Goal: Obtain resource: Download file/media

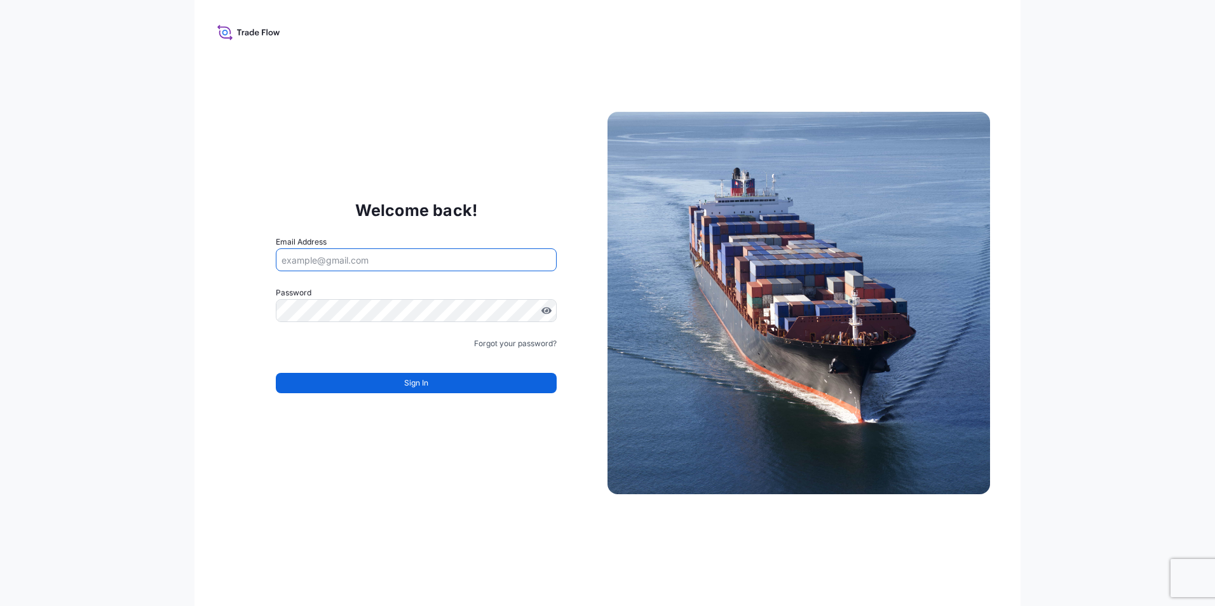
click at [339, 256] on input "Email Address" at bounding box center [416, 259] width 281 height 23
click at [337, 258] on input "Email Address" at bounding box center [416, 259] width 281 height 23
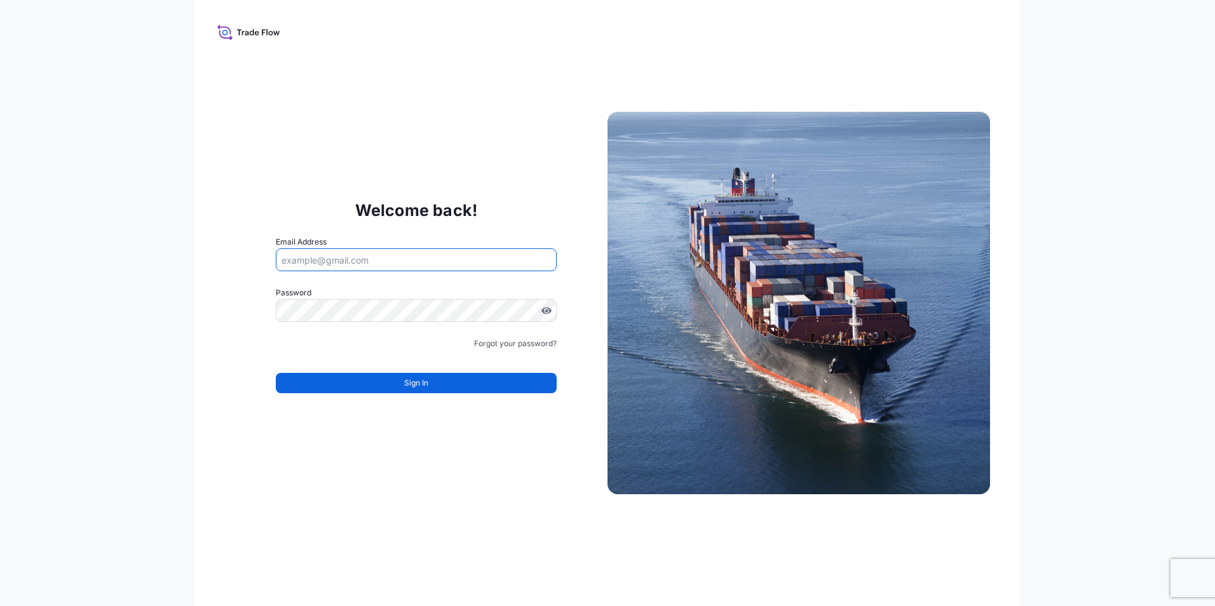
click at [337, 258] on input "Email Address" at bounding box center [416, 259] width 281 height 23
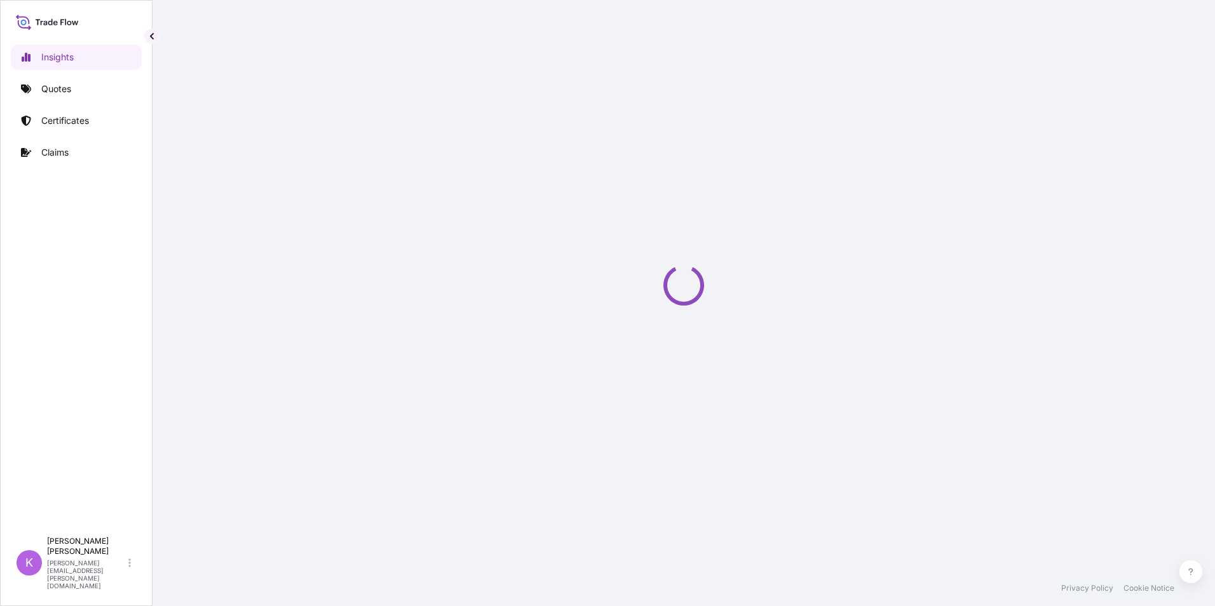
select select "2025"
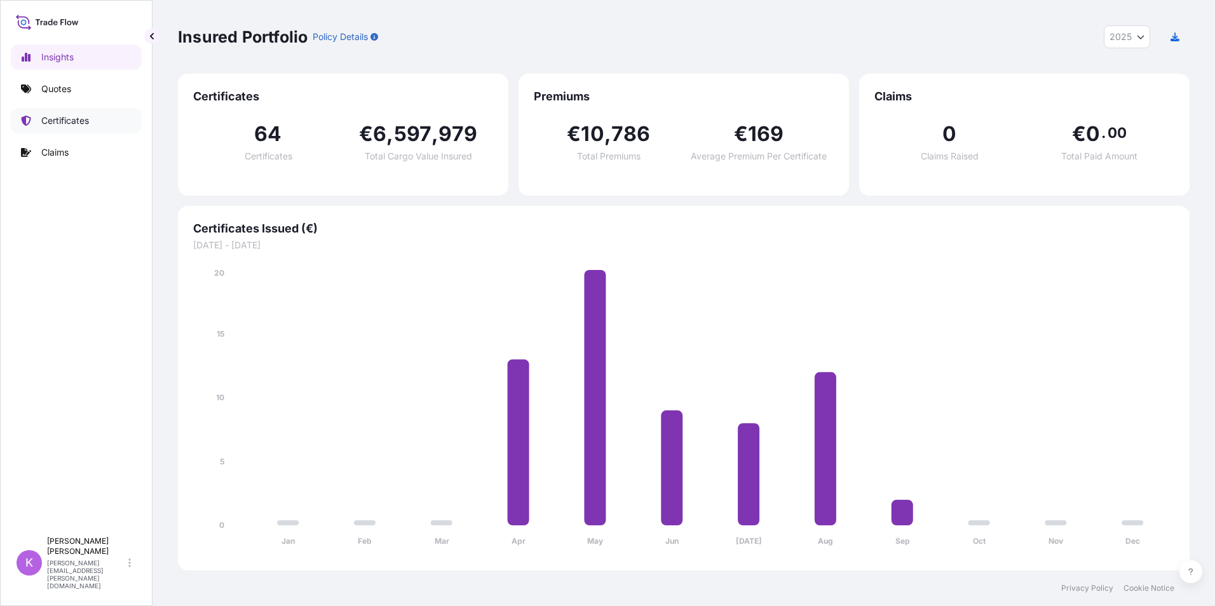
click at [64, 120] on p "Certificates" at bounding box center [65, 120] width 48 height 13
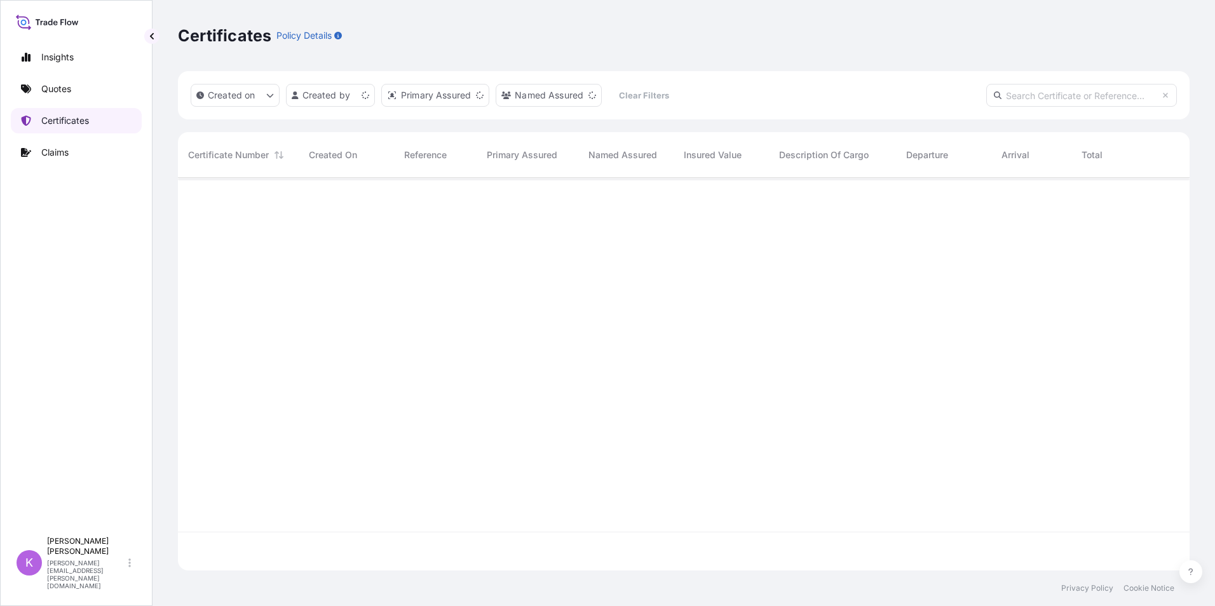
scroll to position [390, 1002]
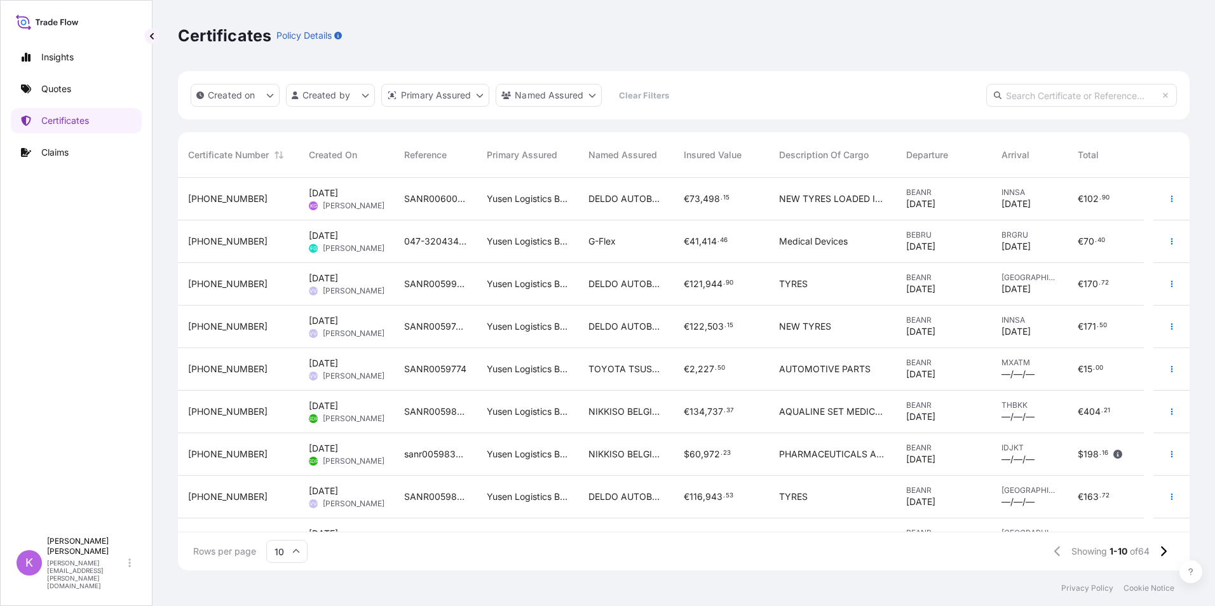
click at [266, 332] on div "[PHONE_NUMBER]" at bounding box center [238, 326] width 100 height 13
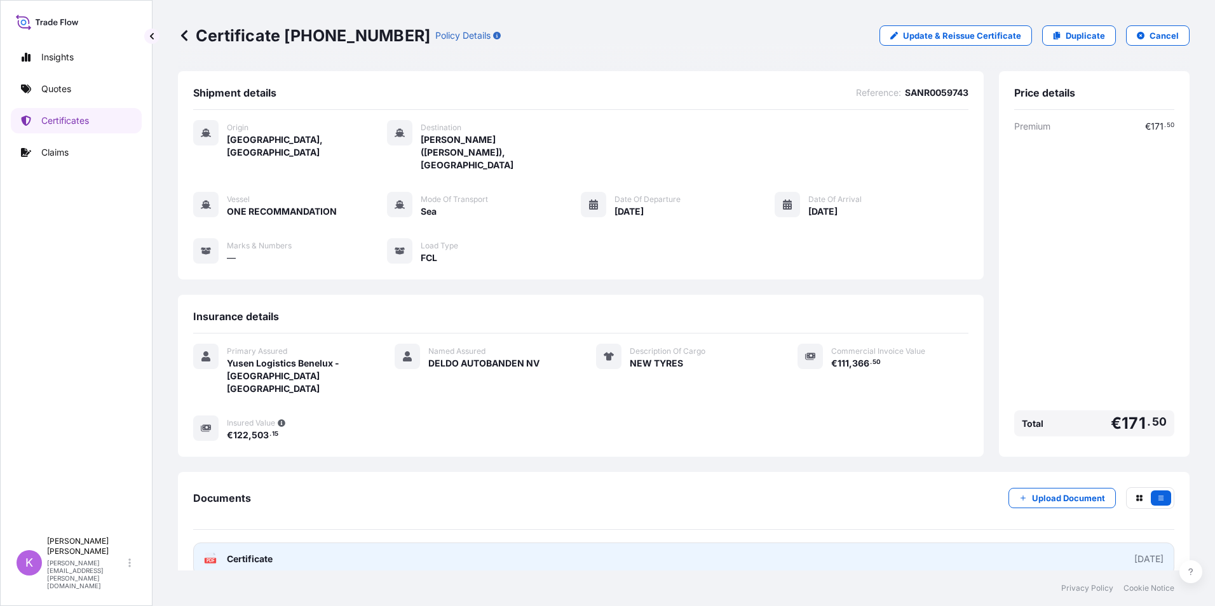
click at [231, 553] on span "Certificate" at bounding box center [250, 559] width 46 height 13
